Goal: Information Seeking & Learning: Learn about a topic

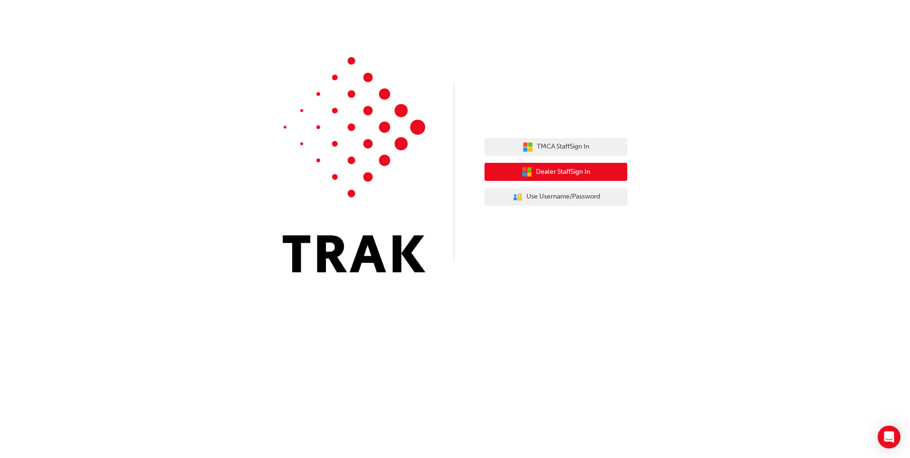
click at [579, 172] on span "Dealer Staff Sign In" at bounding box center [563, 172] width 54 height 11
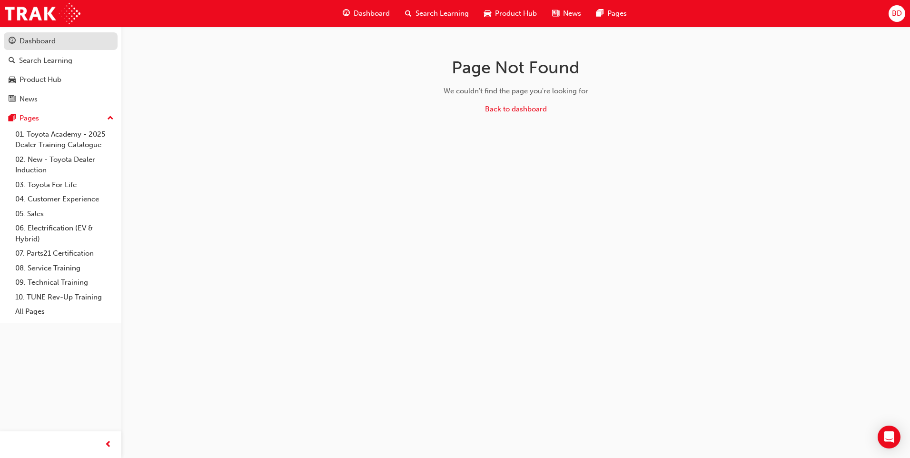
click at [37, 42] on div "Dashboard" at bounding box center [38, 41] width 36 height 11
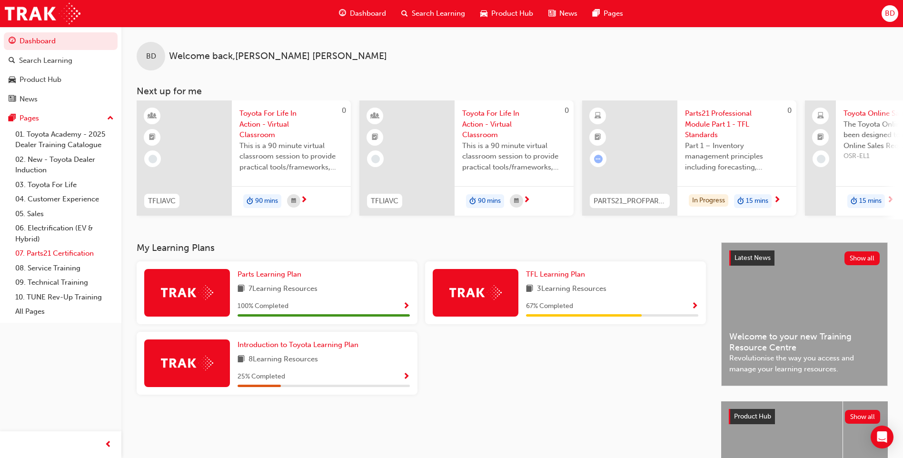
click at [53, 252] on link "07. Parts21 Certification" at bounding box center [64, 253] width 106 height 15
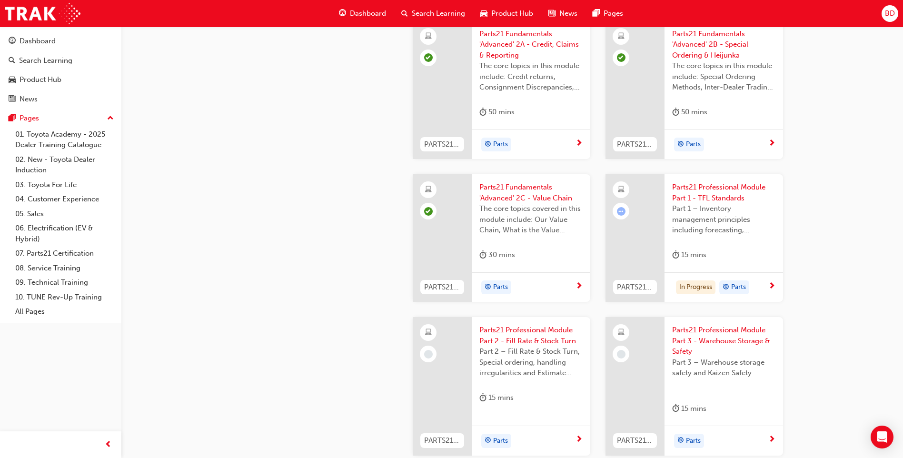
scroll to position [1332, 0]
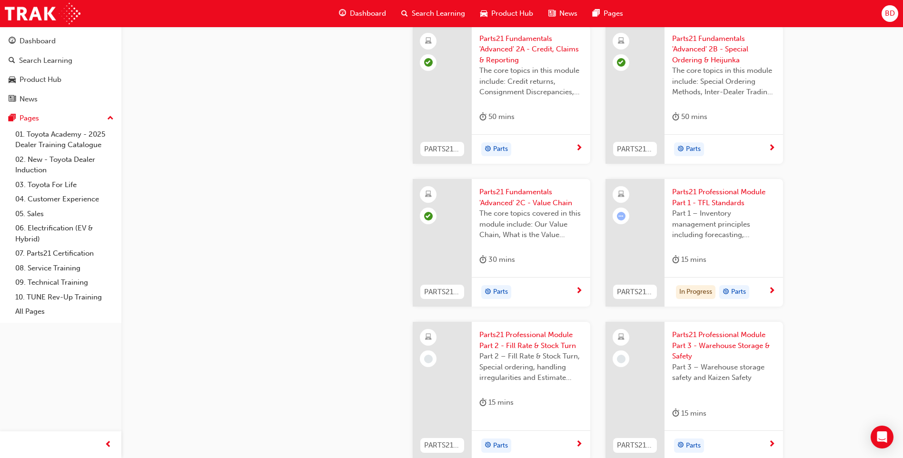
click at [726, 206] on span "Parts21 Professional Module Part 1 - TFL Standards" at bounding box center [723, 197] width 103 height 21
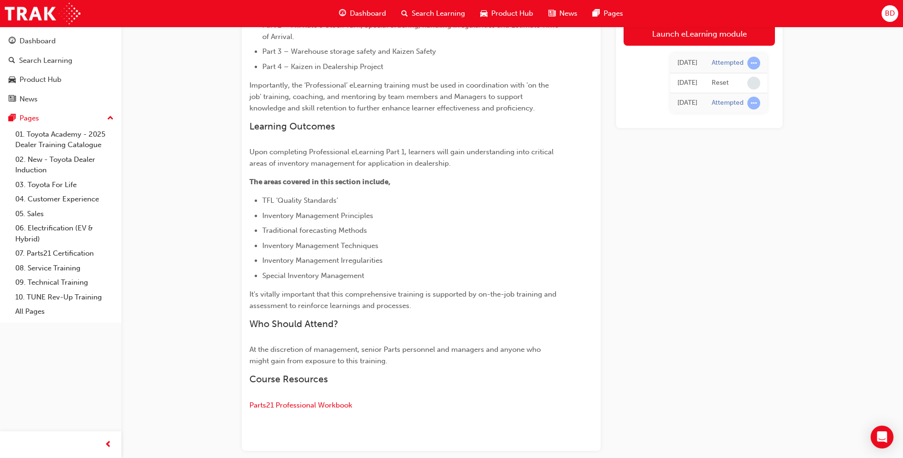
scroll to position [315, 0]
click at [672, 264] on div "Launch eLearning module Wed 18 Jun 2025 Attempted Wed 18 Jun 2025 Reset Fri 2 M…" at bounding box center [699, 110] width 167 height 681
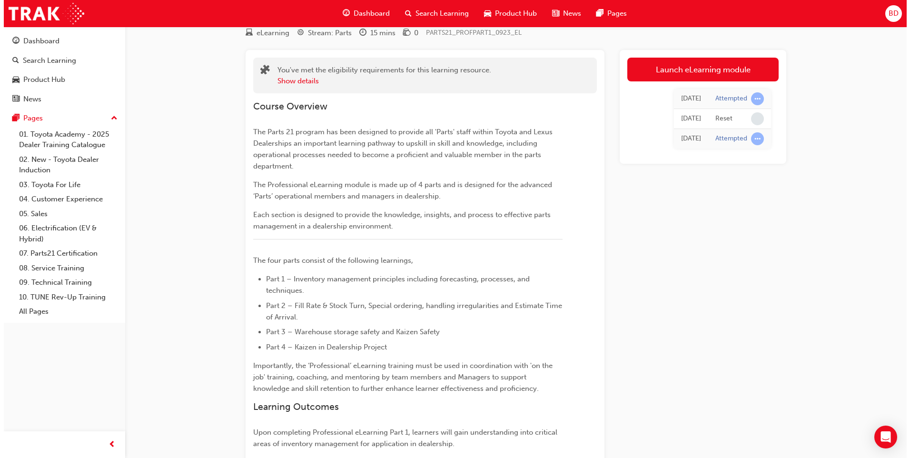
scroll to position [0, 0]
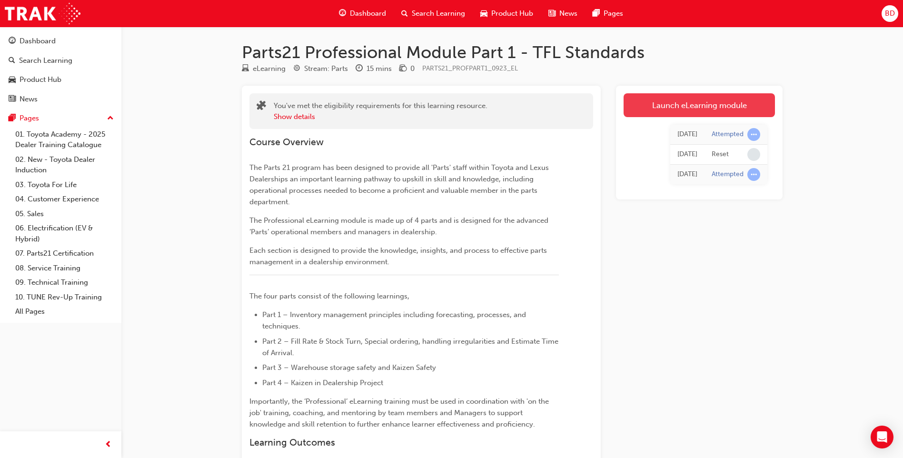
click at [724, 103] on link "Launch eLearning module" at bounding box center [698, 105] width 151 height 24
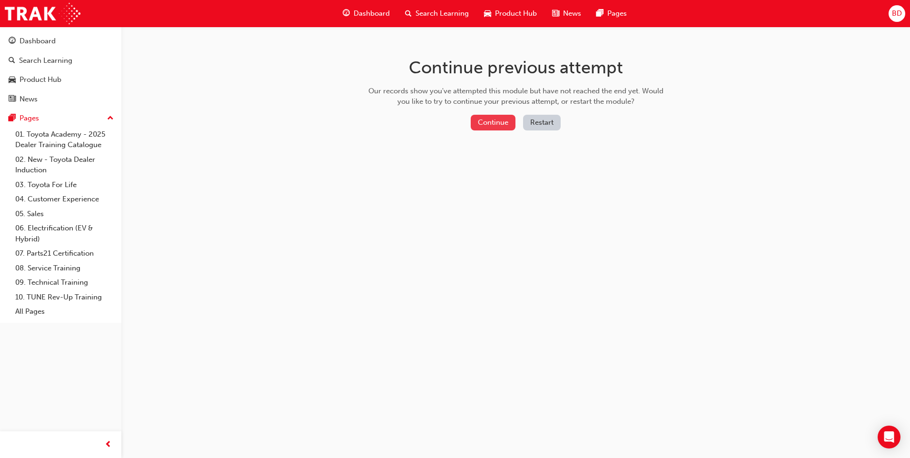
click at [499, 128] on button "Continue" at bounding box center [493, 123] width 45 height 16
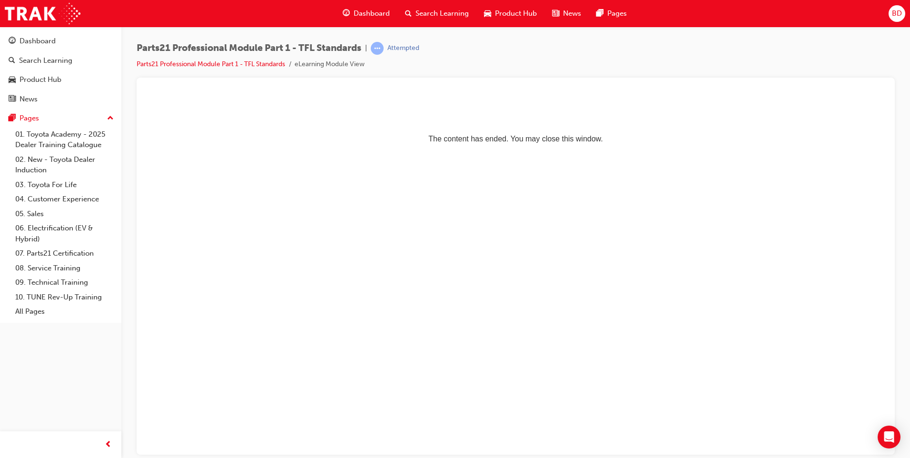
click at [358, 11] on span "Dashboard" at bounding box center [372, 13] width 36 height 11
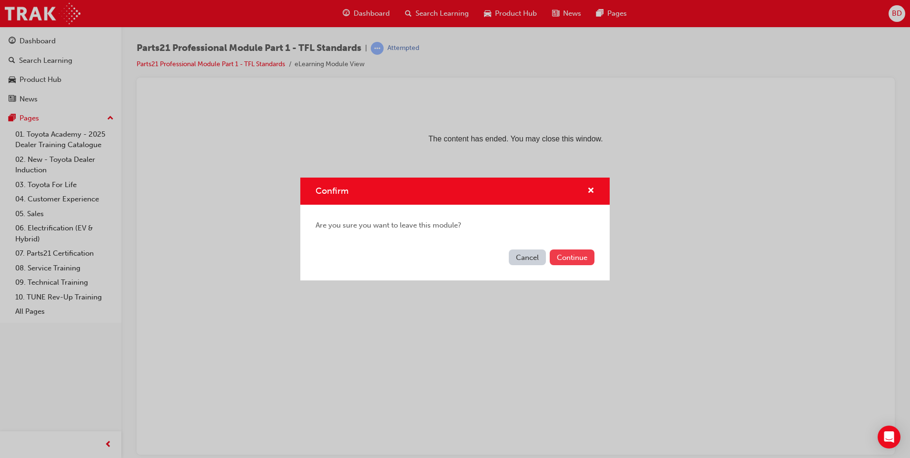
click at [570, 260] on button "Continue" at bounding box center [572, 257] width 45 height 16
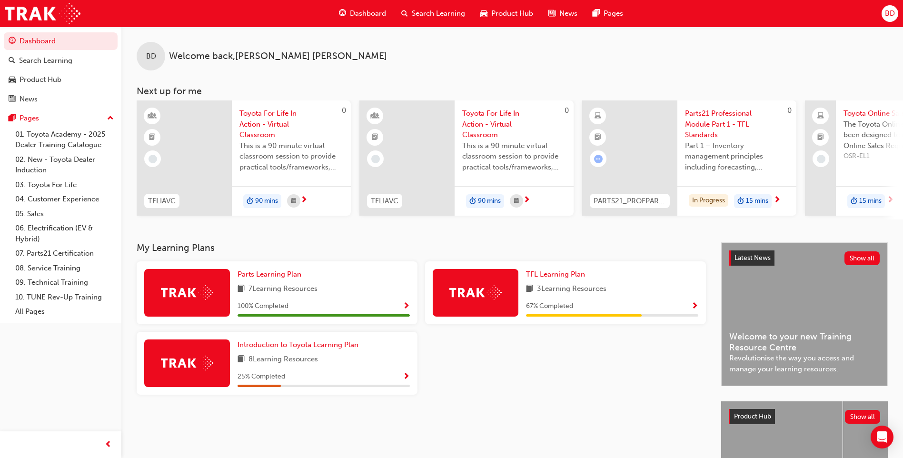
click at [516, 362] on div at bounding box center [565, 367] width 288 height 70
click at [892, 15] on span "BD" at bounding box center [890, 13] width 10 height 11
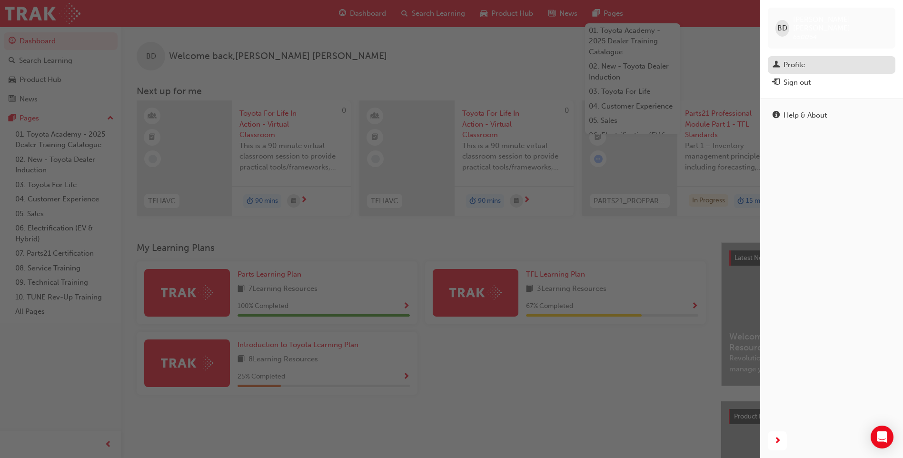
click at [790, 62] on link "Profile" at bounding box center [832, 65] width 128 height 18
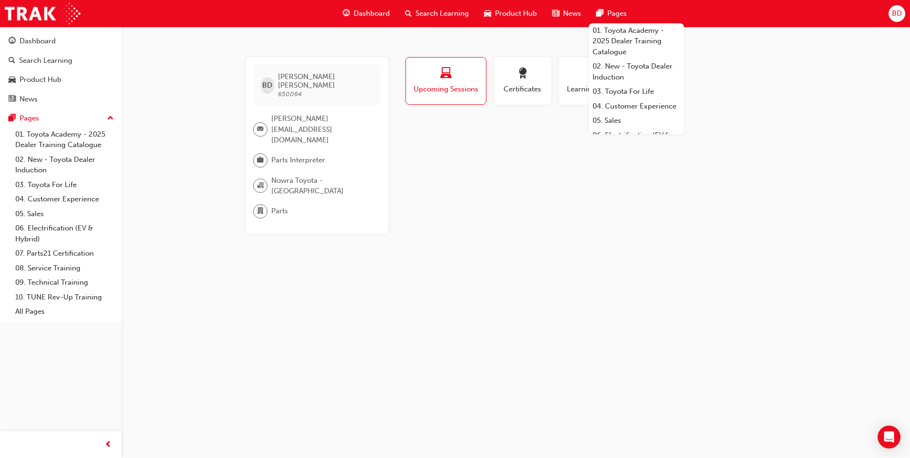
click at [576, 239] on div "BD Benjamin Doyle 650064 b.doyle@nowratoyota.com.au Parts Interpreter Nowra Toy…" at bounding box center [455, 229] width 910 height 458
click at [269, 80] on span "BD" at bounding box center [267, 85] width 10 height 11
click at [603, 283] on div "BD Benjamin Doyle 650064 b.doyle@nowratoyota.com.au Parts Interpreter Nowra Toy…" at bounding box center [455, 229] width 910 height 458
drag, startPoint x: 592, startPoint y: 297, endPoint x: 624, endPoint y: 336, distance: 50.8
click at [592, 297] on div "BD Benjamin Doyle 650064 b.doyle@nowratoyota.com.au Parts Interpreter Nowra Toy…" at bounding box center [455, 229] width 910 height 458
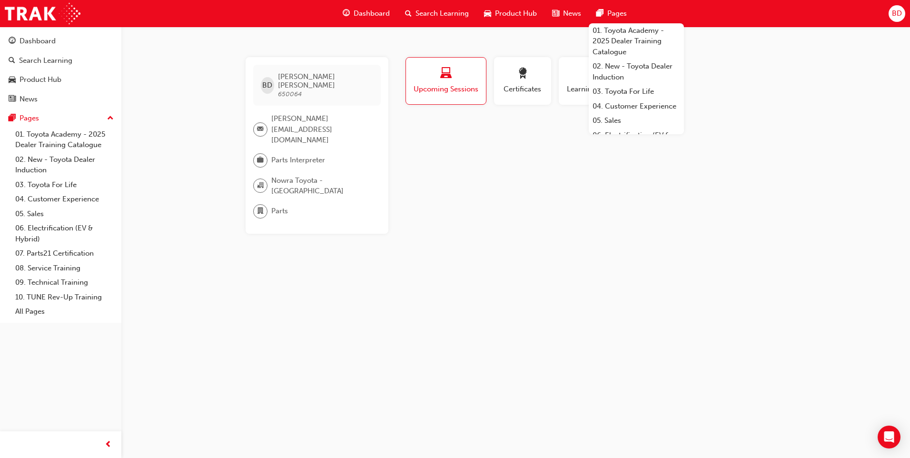
click at [532, 326] on div "BD Benjamin Doyle 650064 b.doyle@nowratoyota.com.au Parts Interpreter Nowra Toy…" at bounding box center [455, 229] width 910 height 458
click at [35, 42] on div "Dashboard" at bounding box center [38, 41] width 36 height 11
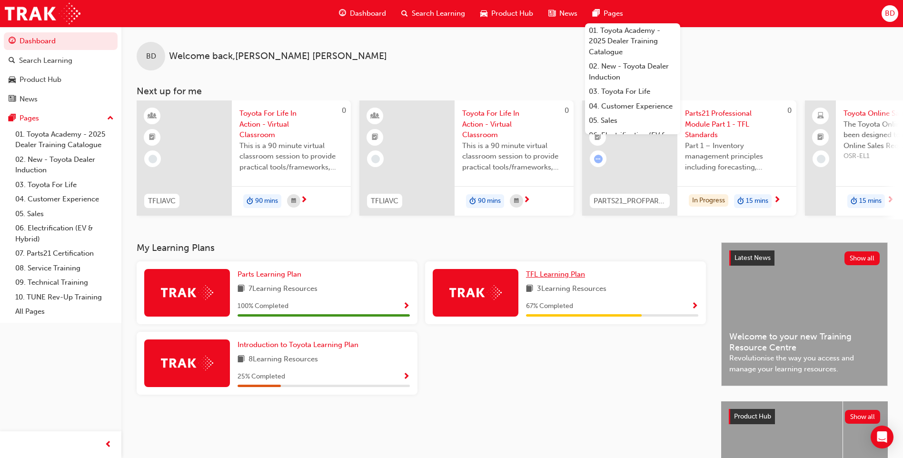
click at [566, 278] on span "TFL Learning Plan" at bounding box center [555, 274] width 59 height 9
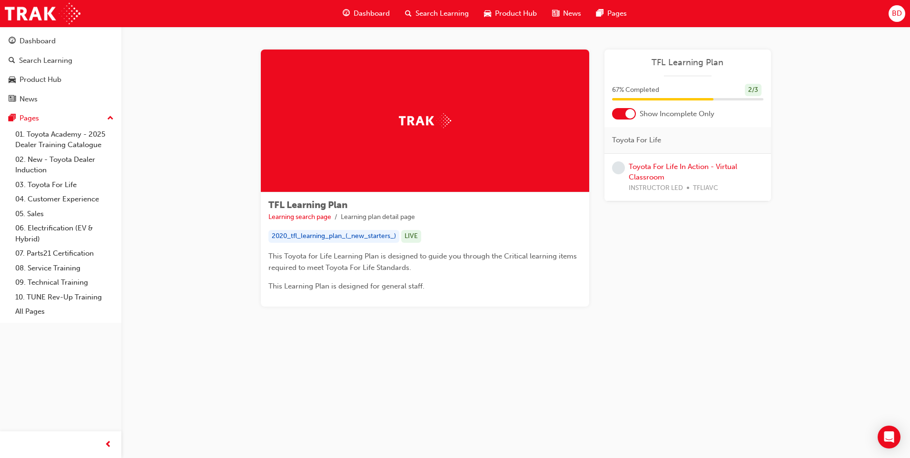
click at [788, 373] on div "TFL Learning Plan Learning search page Learning plan detail page TFL Learning P…" at bounding box center [455, 229] width 910 height 458
click at [371, 13] on span "Dashboard" at bounding box center [372, 13] width 36 height 11
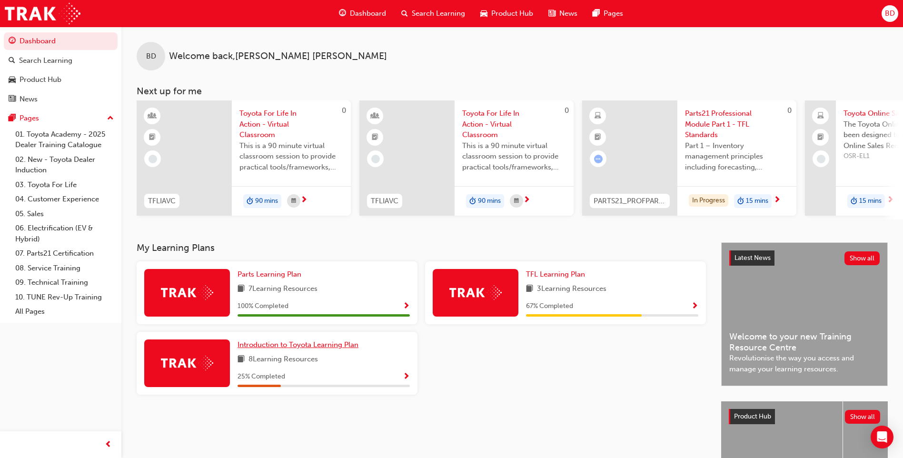
click at [285, 349] on span "Introduction to Toyota Learning Plan" at bounding box center [297, 344] width 121 height 9
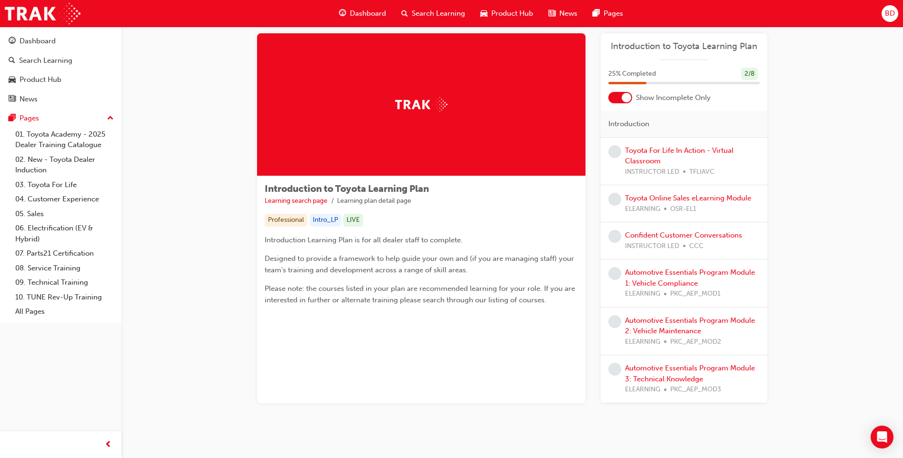
scroll to position [31, 0]
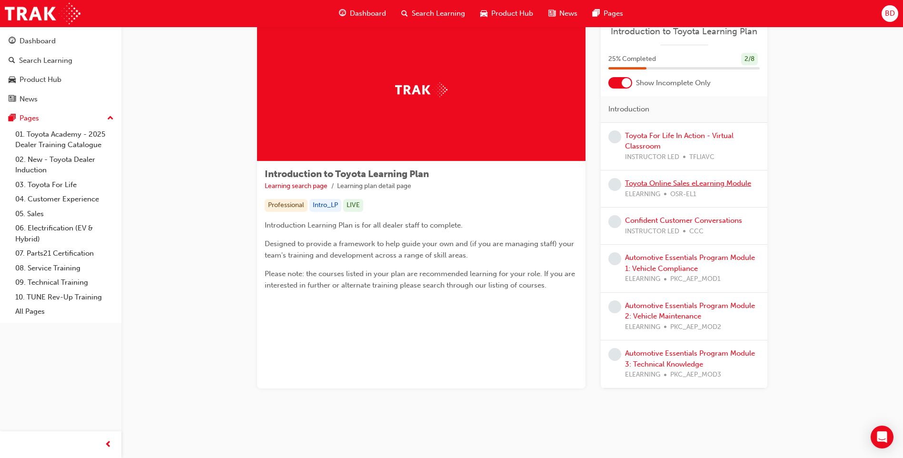
click at [686, 183] on link "Toyota Online Sales eLearning Module" at bounding box center [688, 183] width 126 height 9
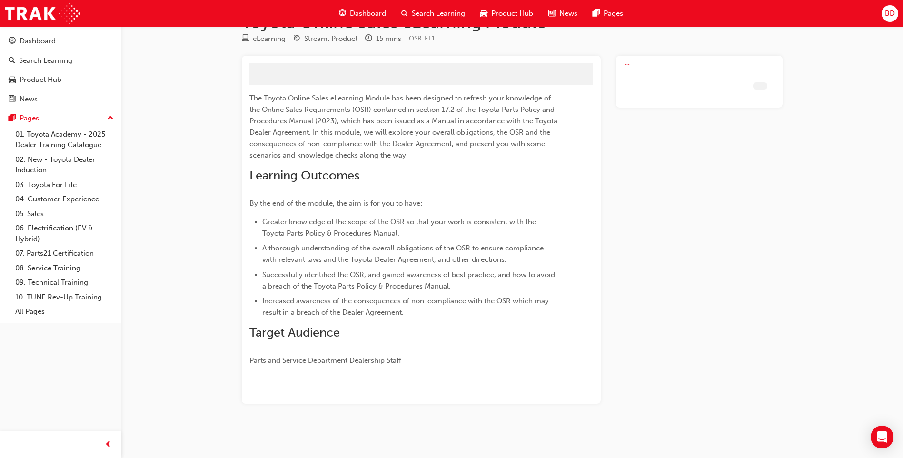
scroll to position [9, 0]
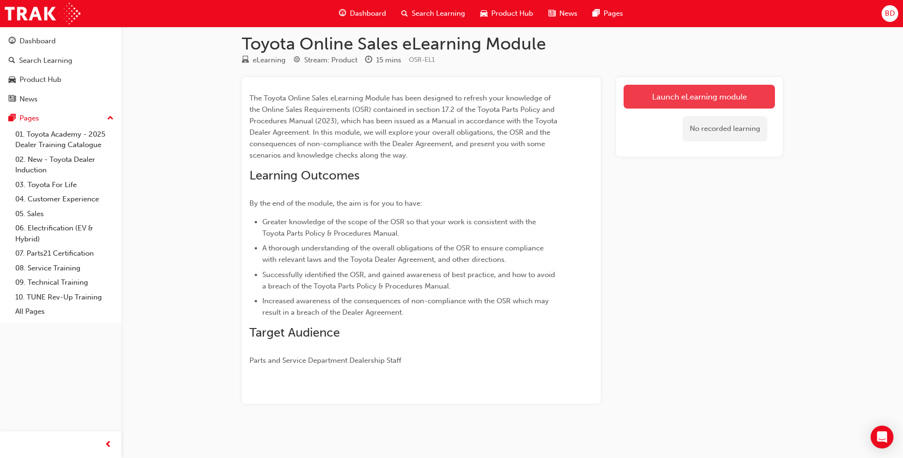
click at [713, 88] on link "Launch eLearning module" at bounding box center [698, 97] width 151 height 24
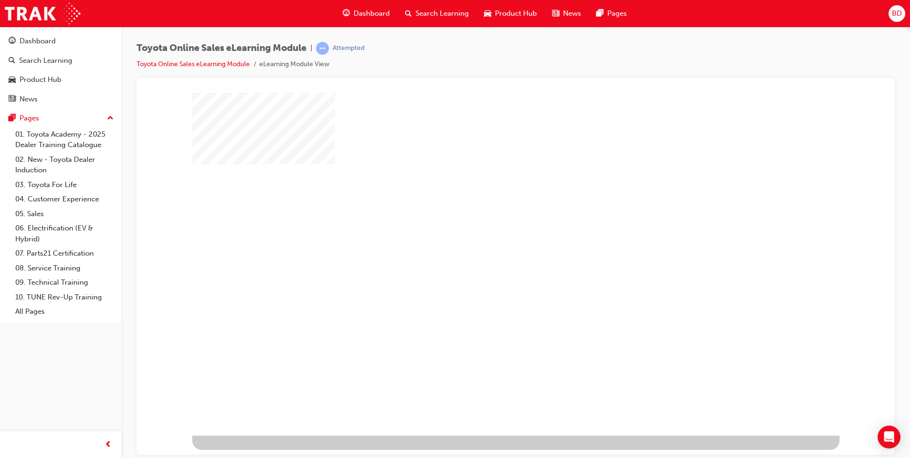
click at [488, 236] on div "play" at bounding box center [488, 236] width 0 height 0
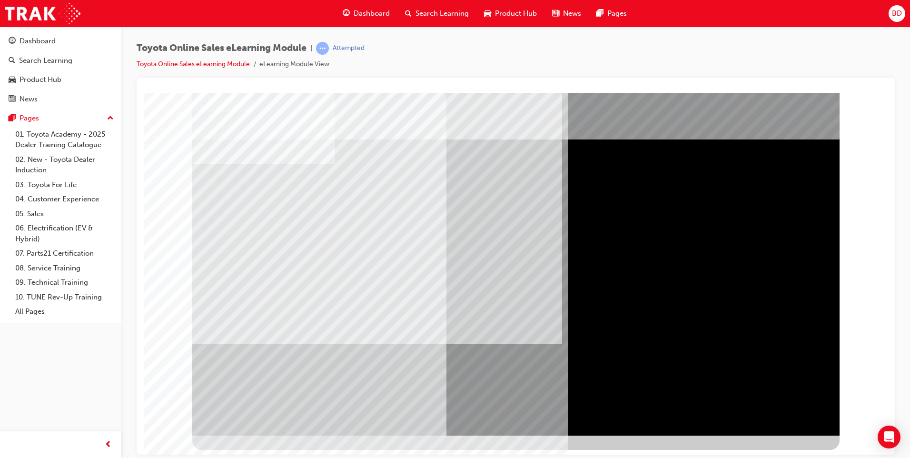
drag, startPoint x: 775, startPoint y: 417, endPoint x: 640, endPoint y: 135, distance: 312.4
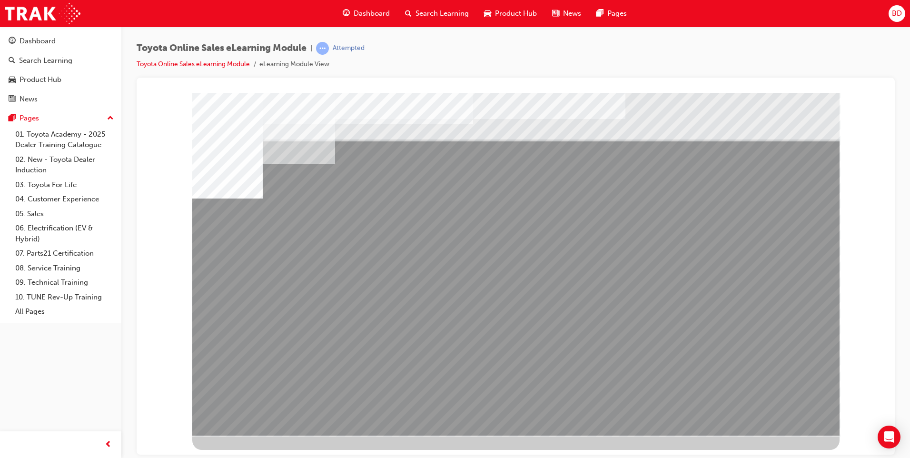
drag, startPoint x: 602, startPoint y: 329, endPoint x: 672, endPoint y: 330, distance: 69.5
drag, startPoint x: 691, startPoint y: 332, endPoint x: 779, endPoint y: 332, distance: 88.0
